Goal: Transaction & Acquisition: Purchase product/service

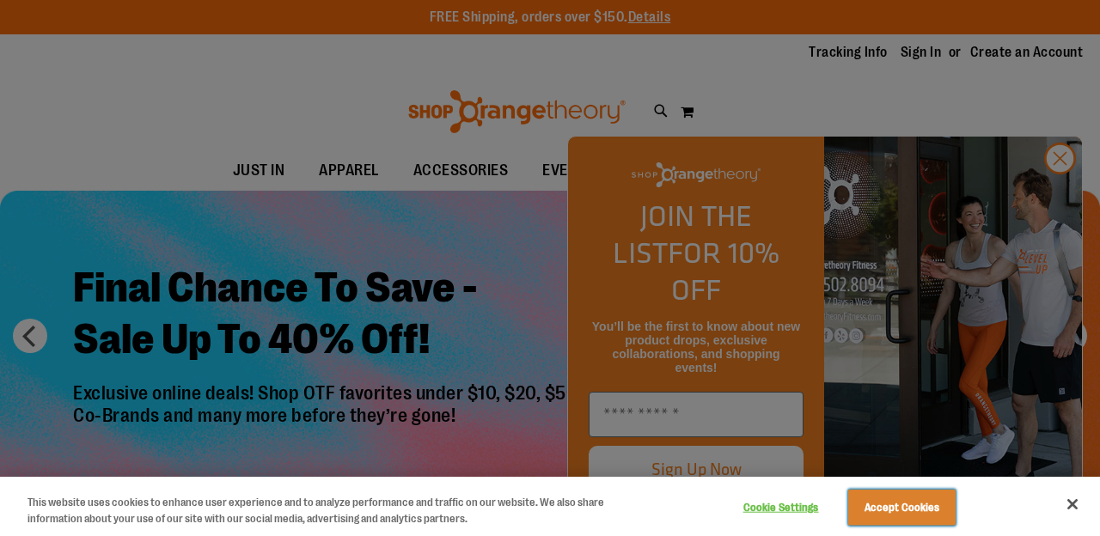
click at [871, 508] on button "Accept Cookies" at bounding box center [901, 508] width 107 height 36
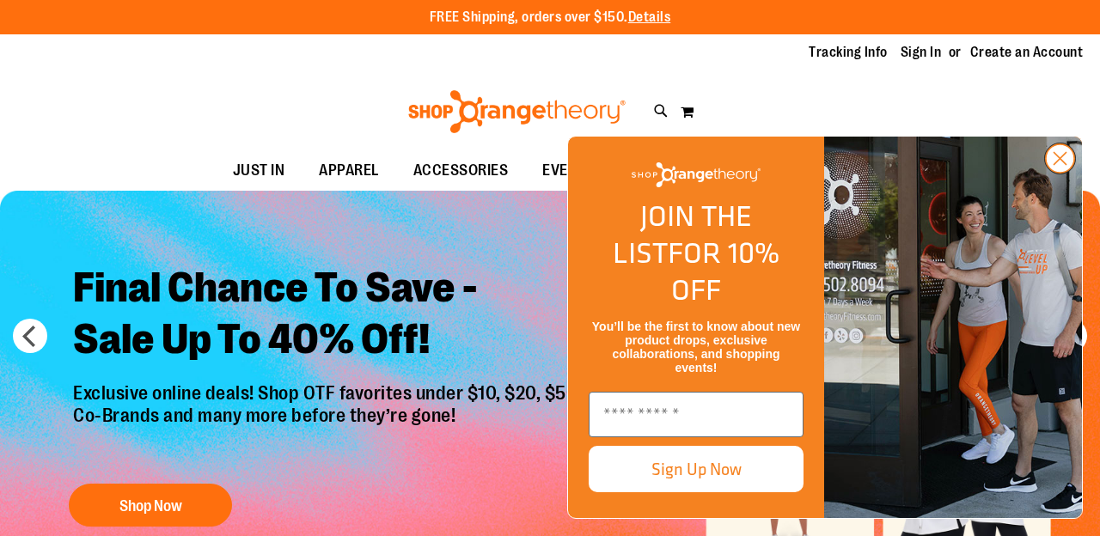
click at [1059, 165] on icon "Close dialog" at bounding box center [1061, 159] width 12 height 12
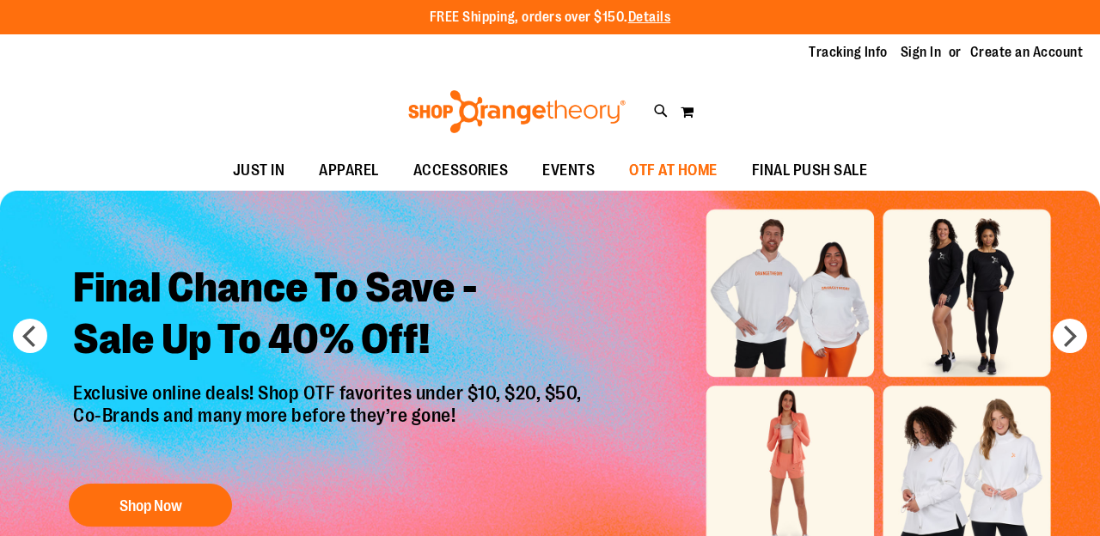
click at [661, 164] on span "OTF AT HOME" at bounding box center [673, 170] width 89 height 39
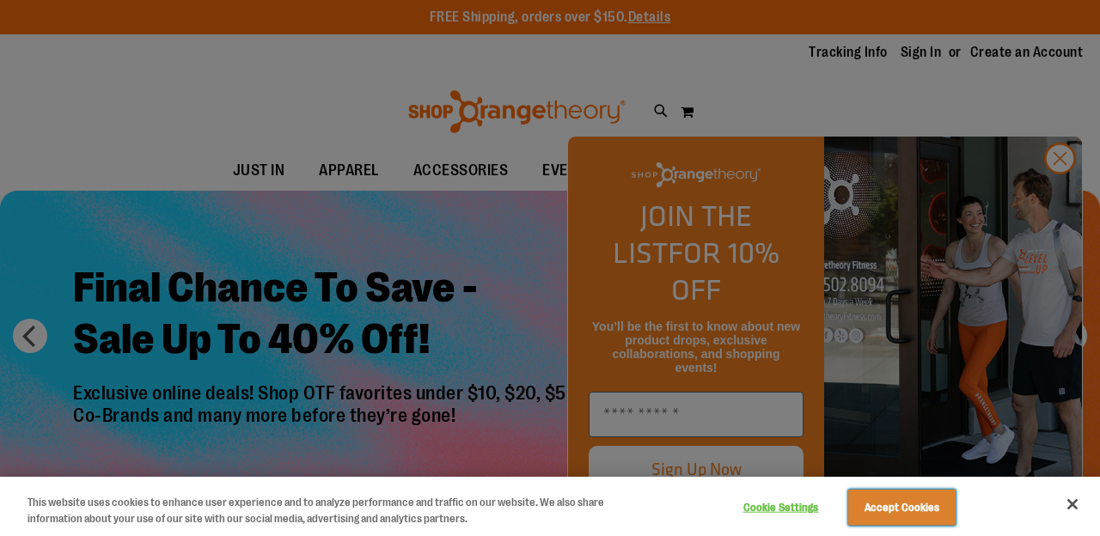
click at [890, 504] on button "Accept Cookies" at bounding box center [901, 508] width 107 height 36
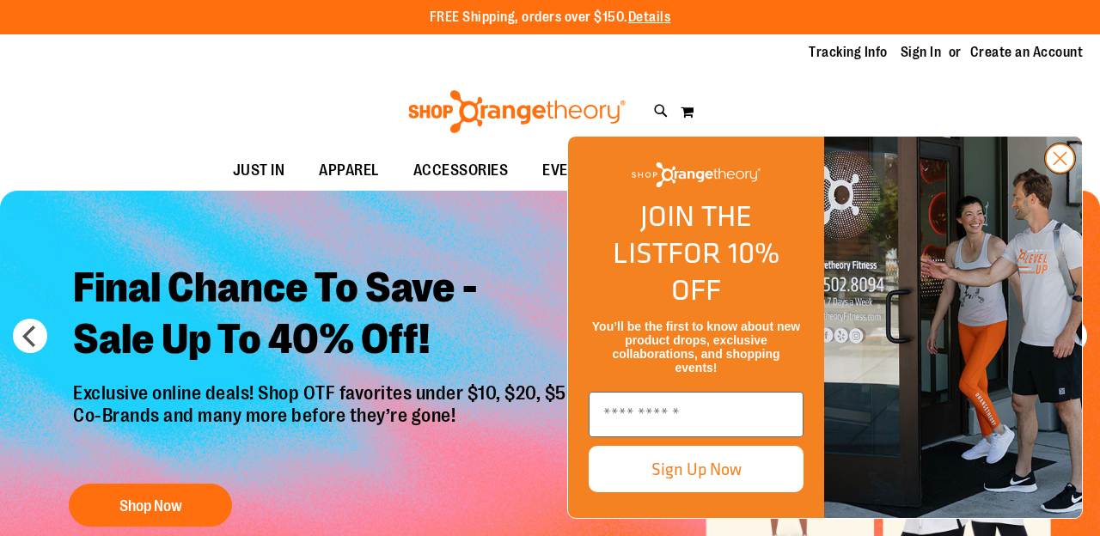
click at [1060, 165] on icon "Close dialog" at bounding box center [1061, 159] width 12 height 12
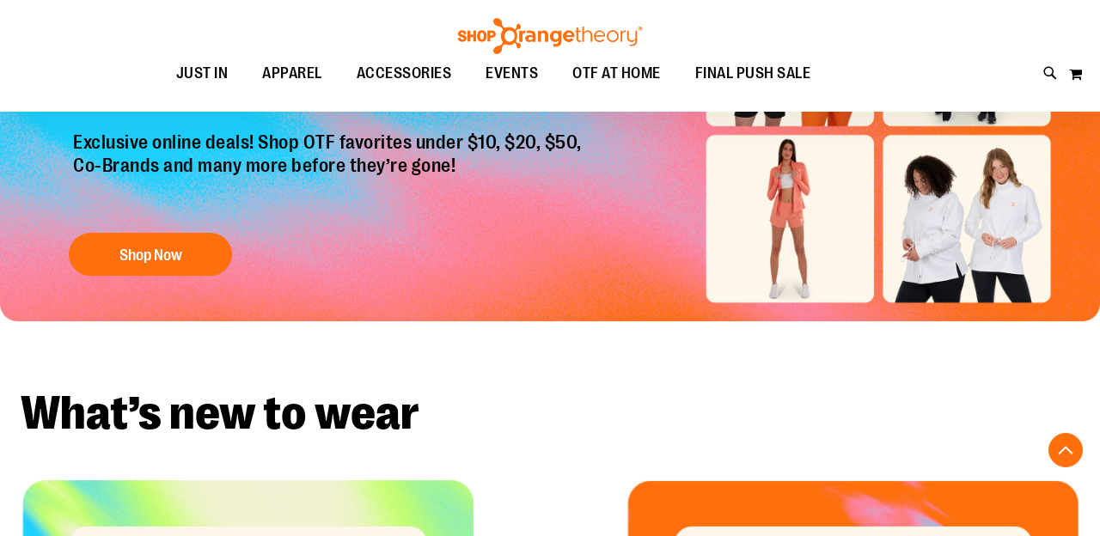
scroll to position [189, 0]
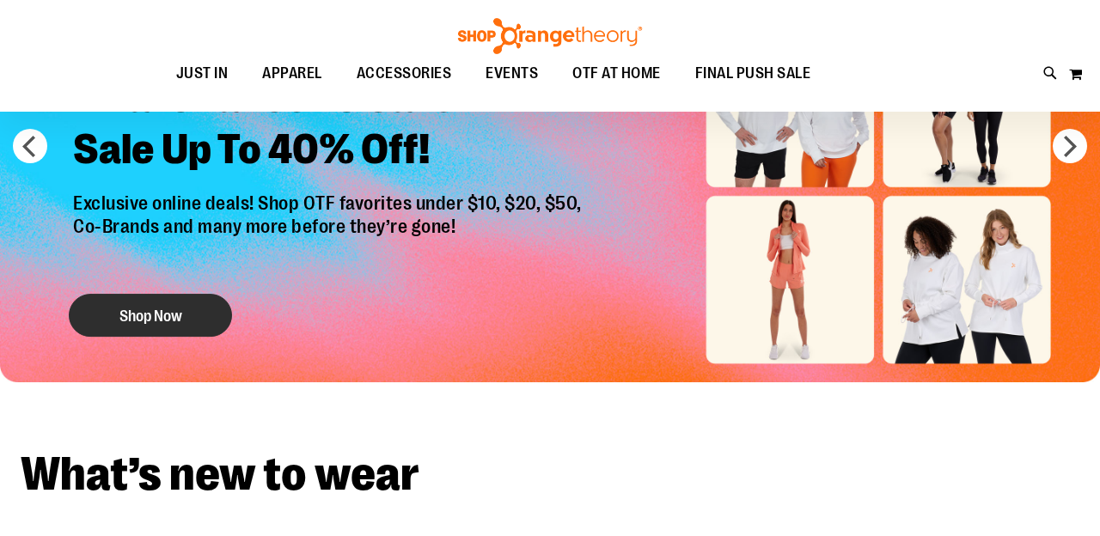
click at [183, 308] on button "Shop Now" at bounding box center [150, 315] width 163 height 43
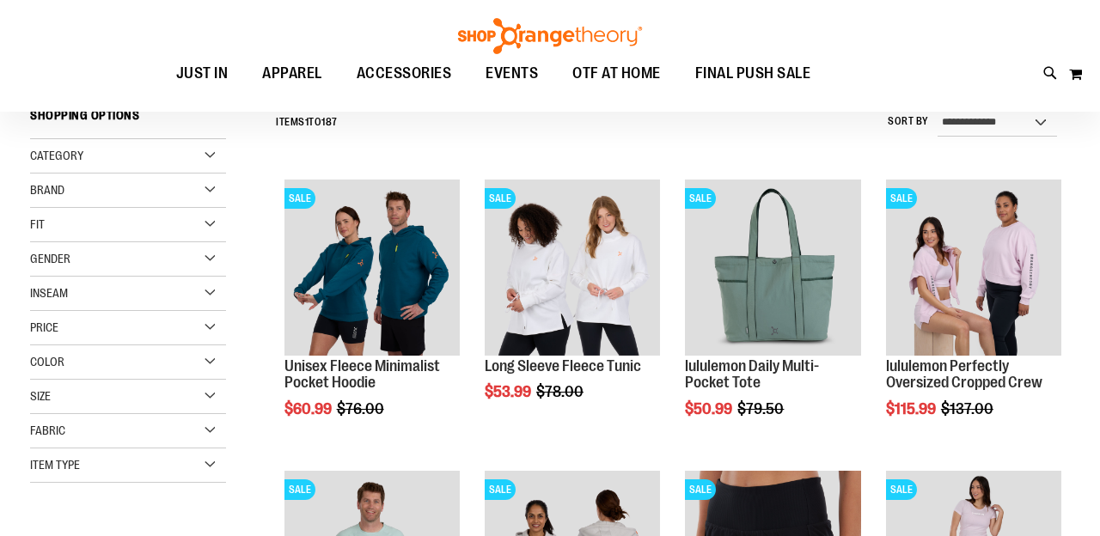
scroll to position [163, 0]
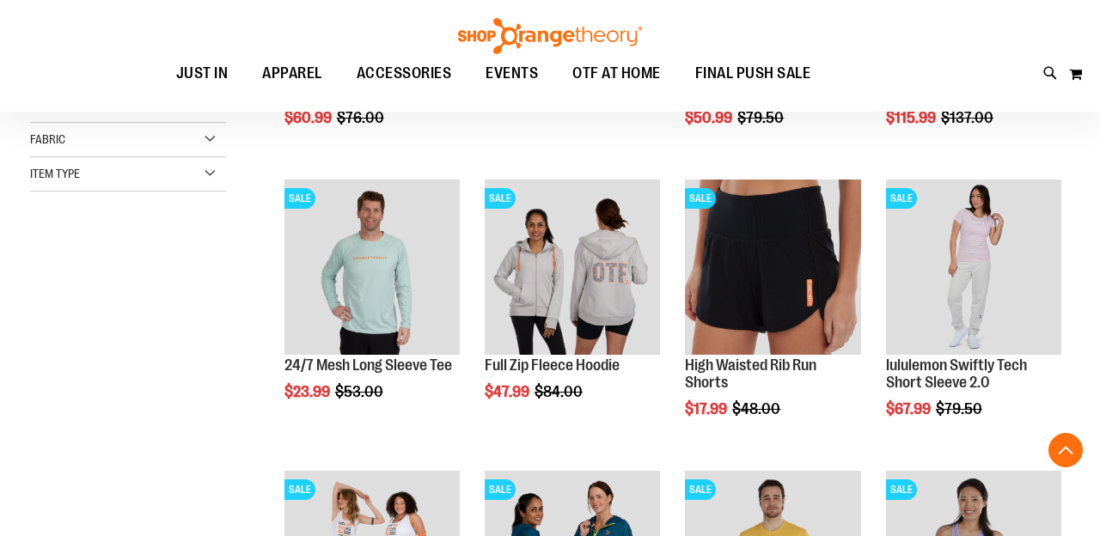
scroll to position [458, 0]
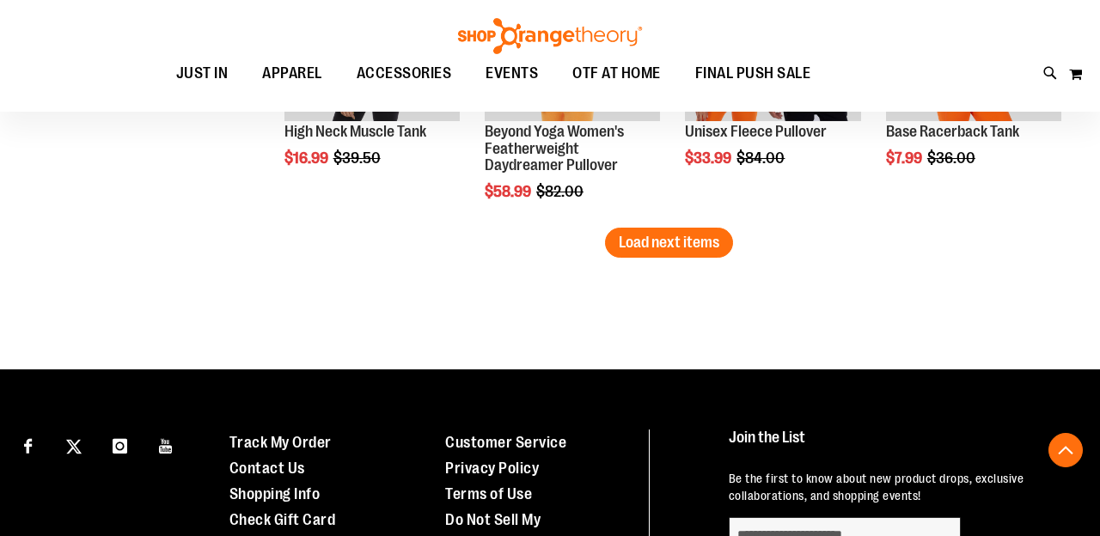
scroll to position [2956, 0]
